Goal: Navigation & Orientation: Find specific page/section

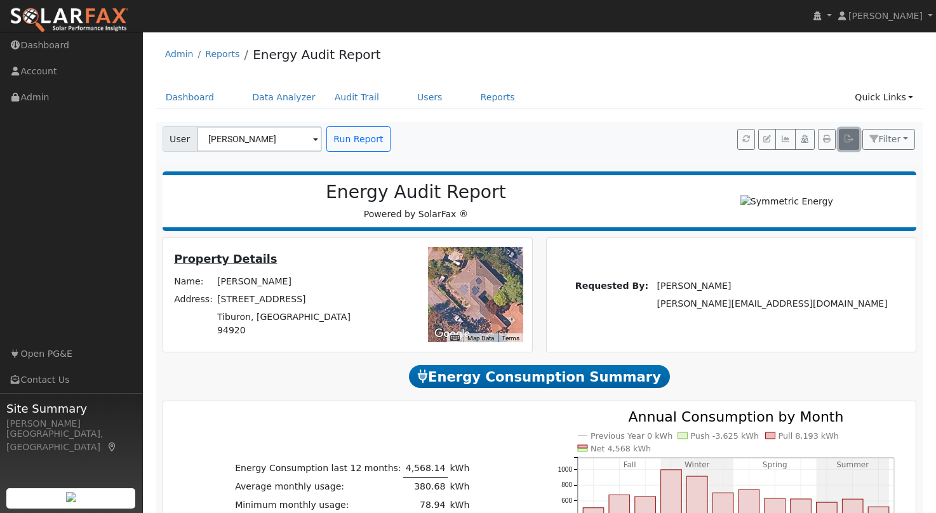
click at [849, 142] on icon "button" at bounding box center [849, 139] width 10 height 8
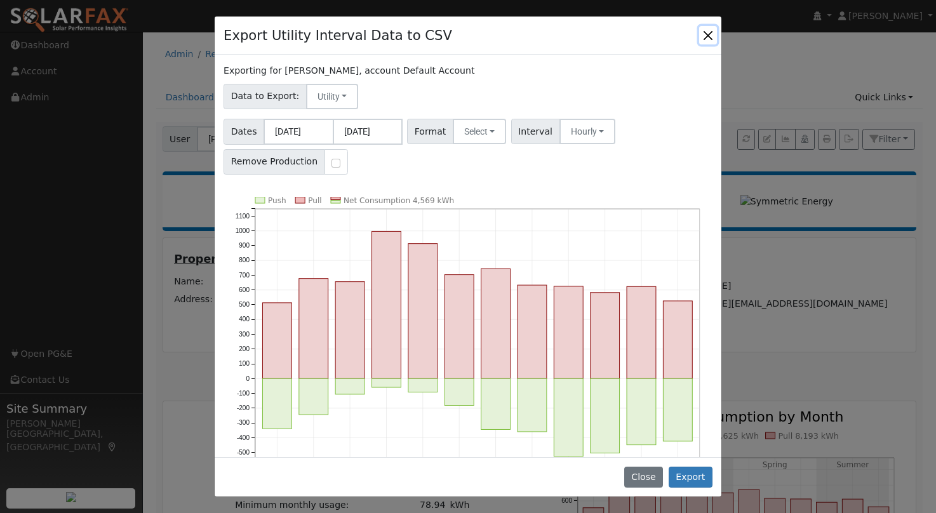
click at [709, 33] on button "Close" at bounding box center [708, 35] width 18 height 18
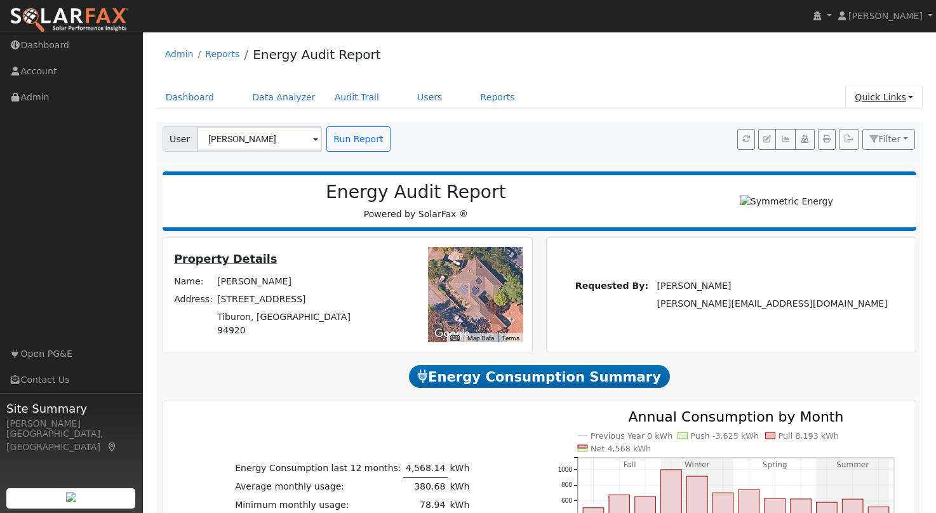
click at [895, 97] on link "Quick Links" at bounding box center [883, 98] width 77 height 24
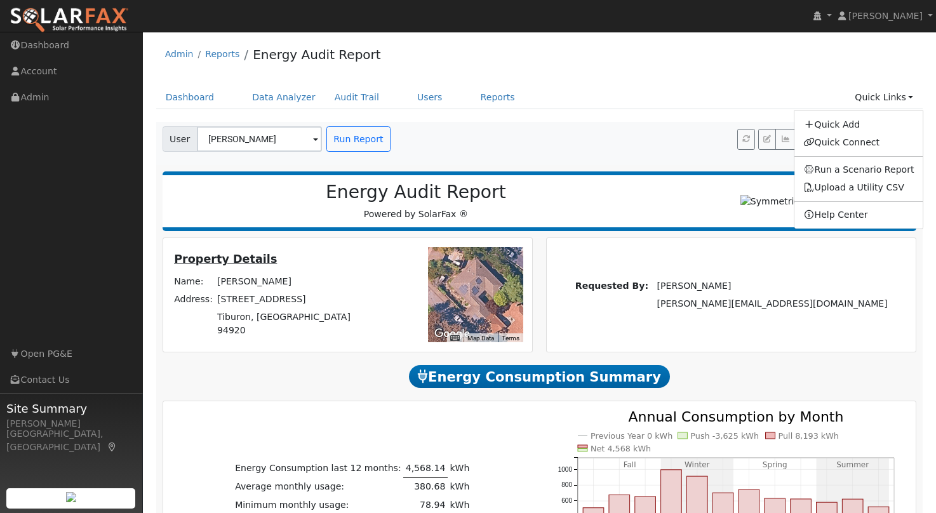
click at [657, 219] on div "Energy Audit Report Powered by SolarFax ®" at bounding box center [416, 201] width 495 height 39
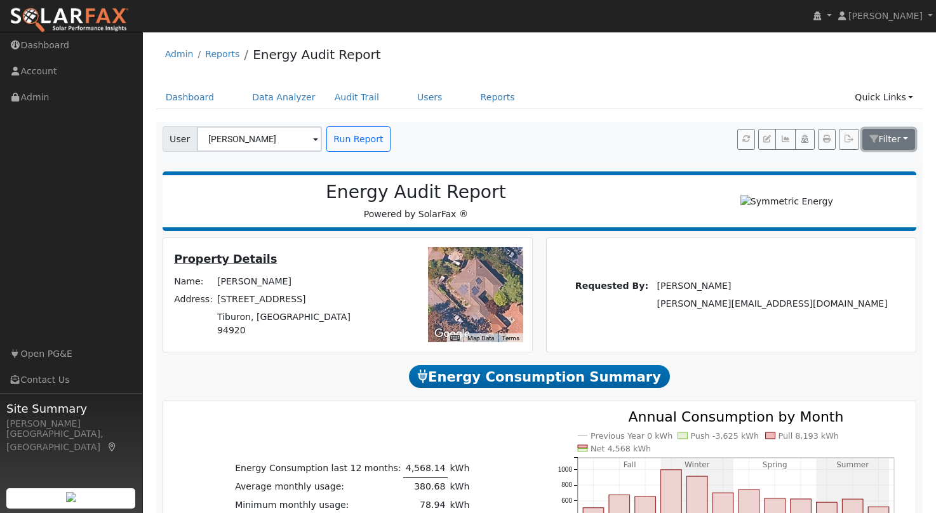
click at [899, 143] on span "Filter" at bounding box center [889, 139] width 22 height 10
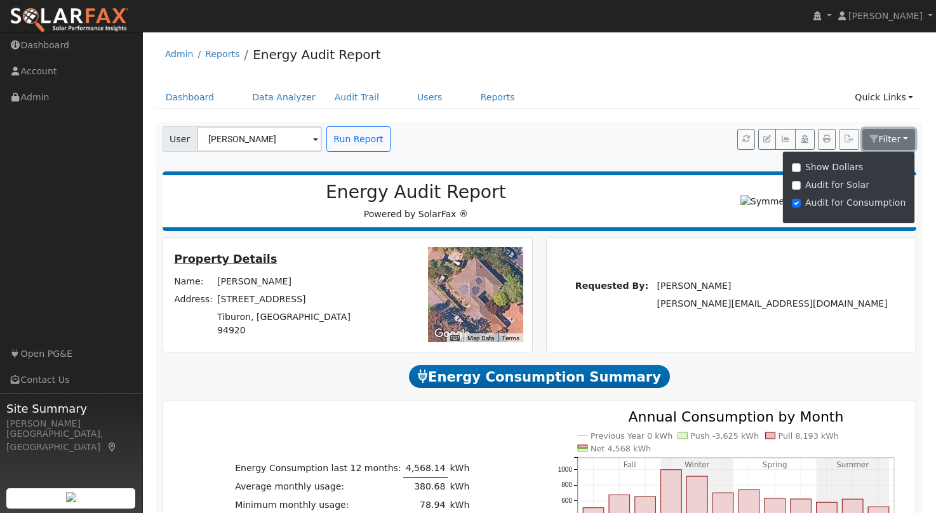
click at [898, 141] on span "Filter" at bounding box center [889, 139] width 22 height 10
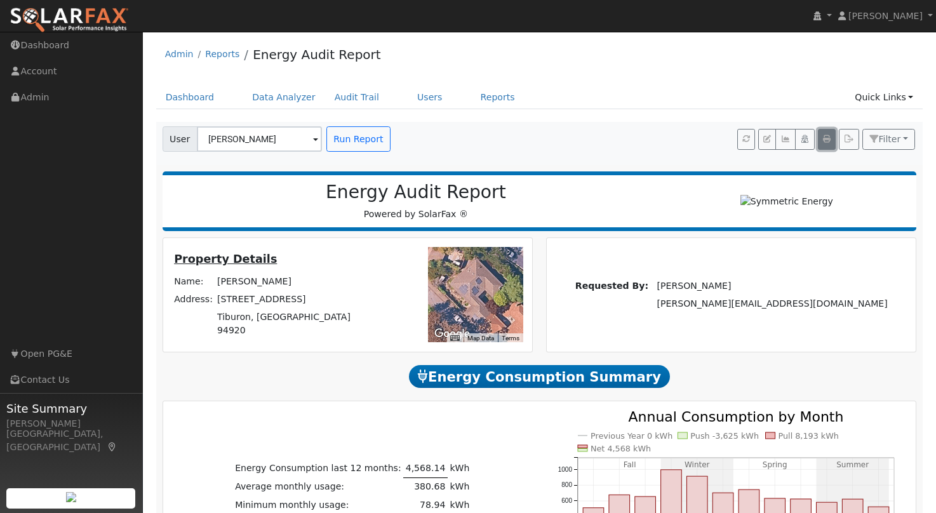
click at [827, 140] on icon "button" at bounding box center [827, 139] width 8 height 8
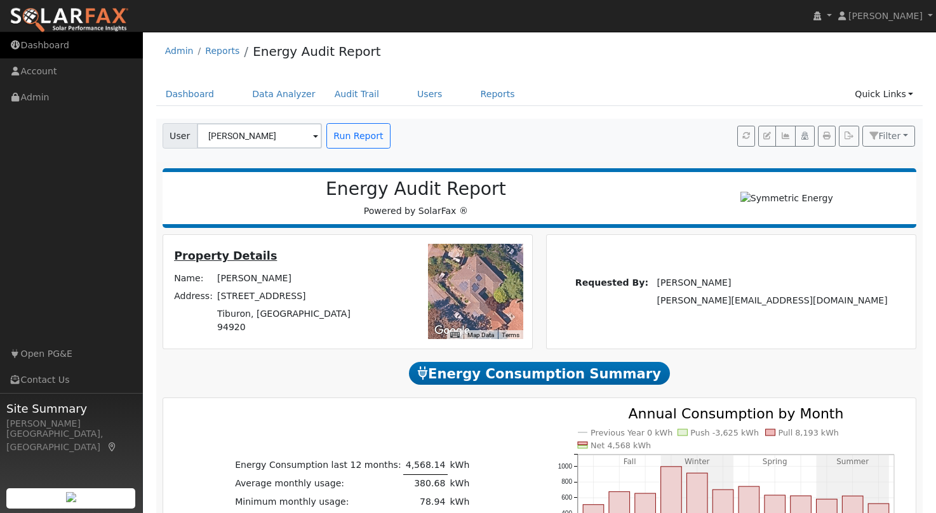
click at [32, 37] on link "Dashboard" at bounding box center [71, 45] width 143 height 26
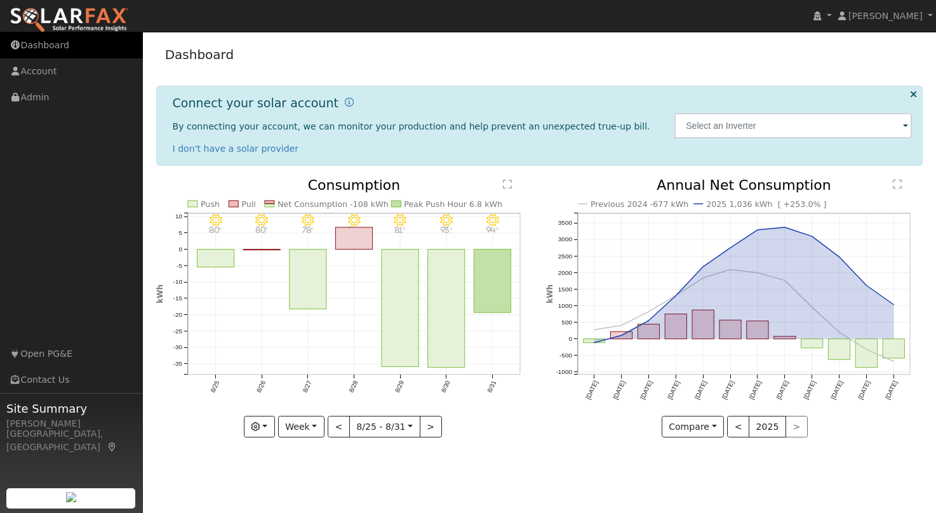
click at [33, 51] on link "Dashboard" at bounding box center [71, 45] width 143 height 26
drag, startPoint x: 69, startPoint y: 8, endPoint x: 149, endPoint y: 20, distance: 80.9
click at [69, 8] on img at bounding box center [69, 20] width 119 height 27
